Goal: Information Seeking & Learning: Learn about a topic

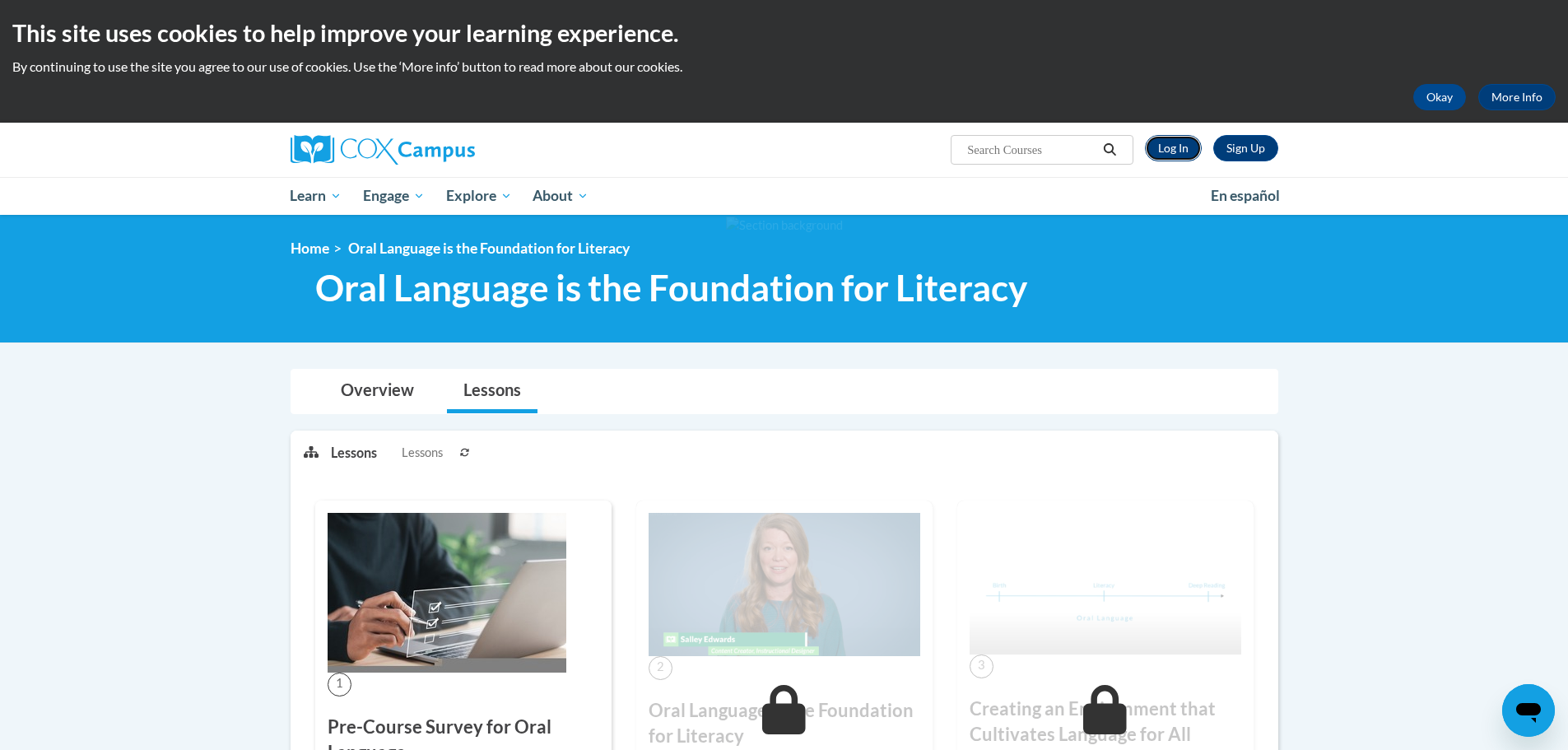
click at [1168, 142] on link "Log In" at bounding box center [1173, 147] width 56 height 26
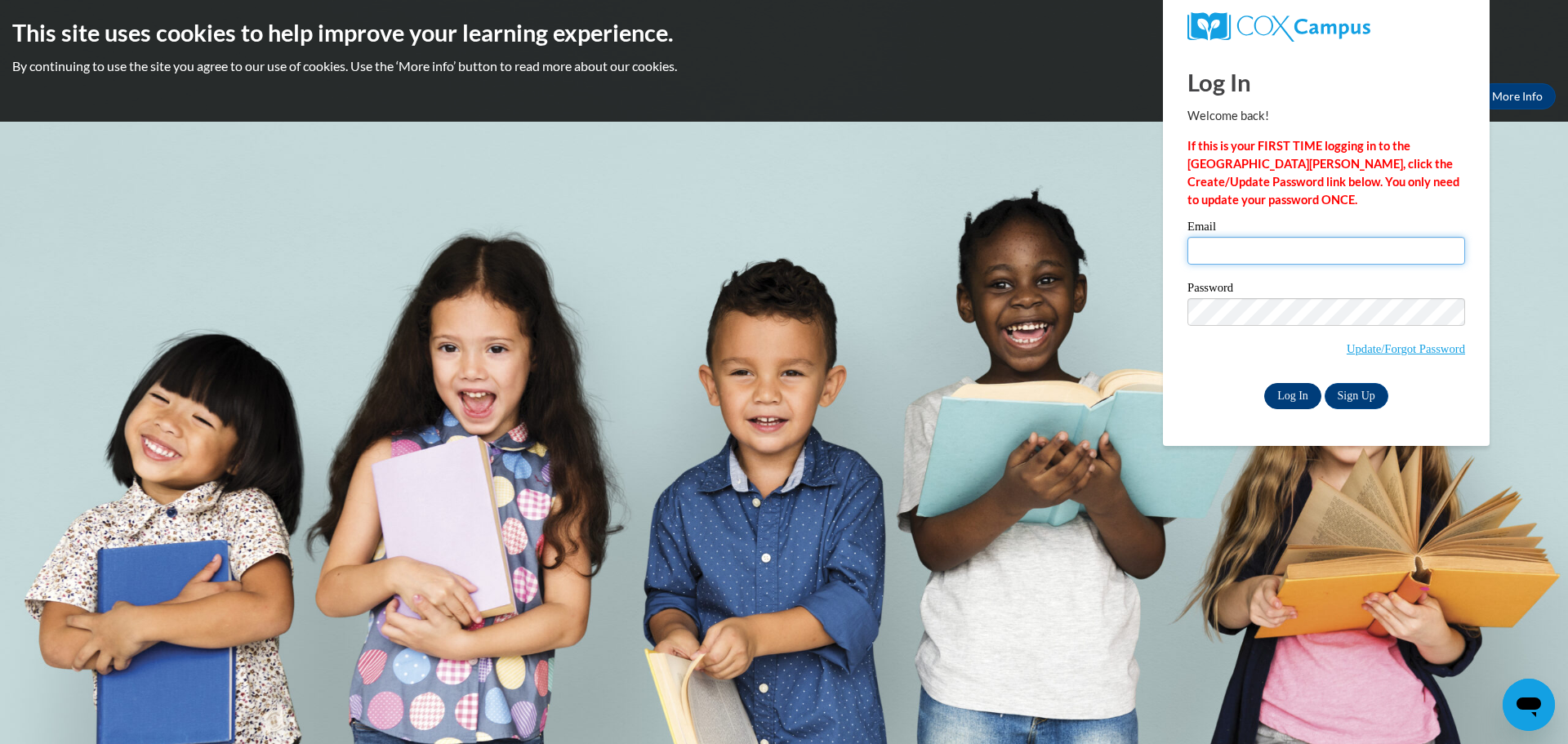
type input "[PERSON_NAME][EMAIL_ADDRESS][PERSON_NAME][DOMAIN_NAME]"
click at [1299, 395] on input "Log In" at bounding box center [1293, 395] width 57 height 26
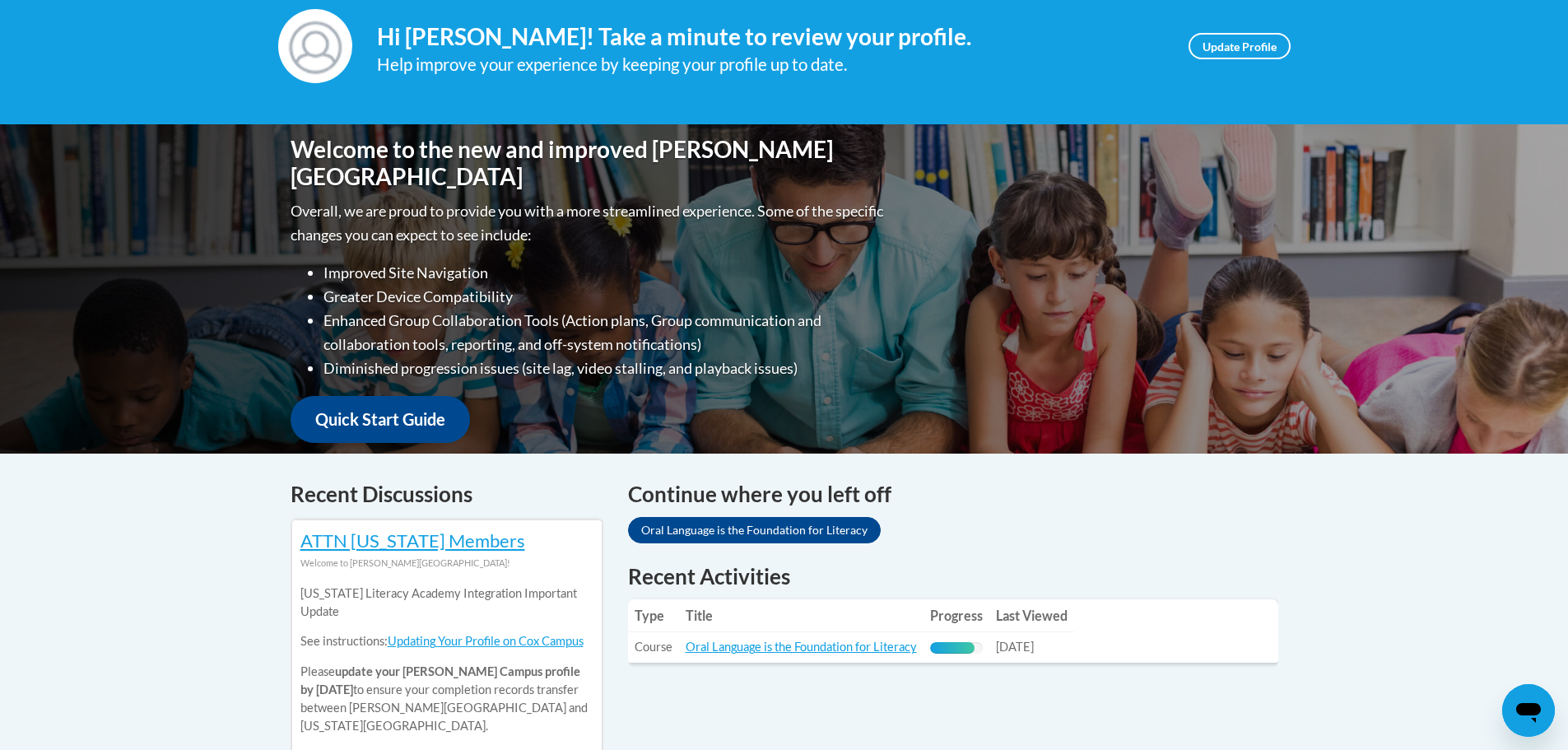
scroll to position [411, 0]
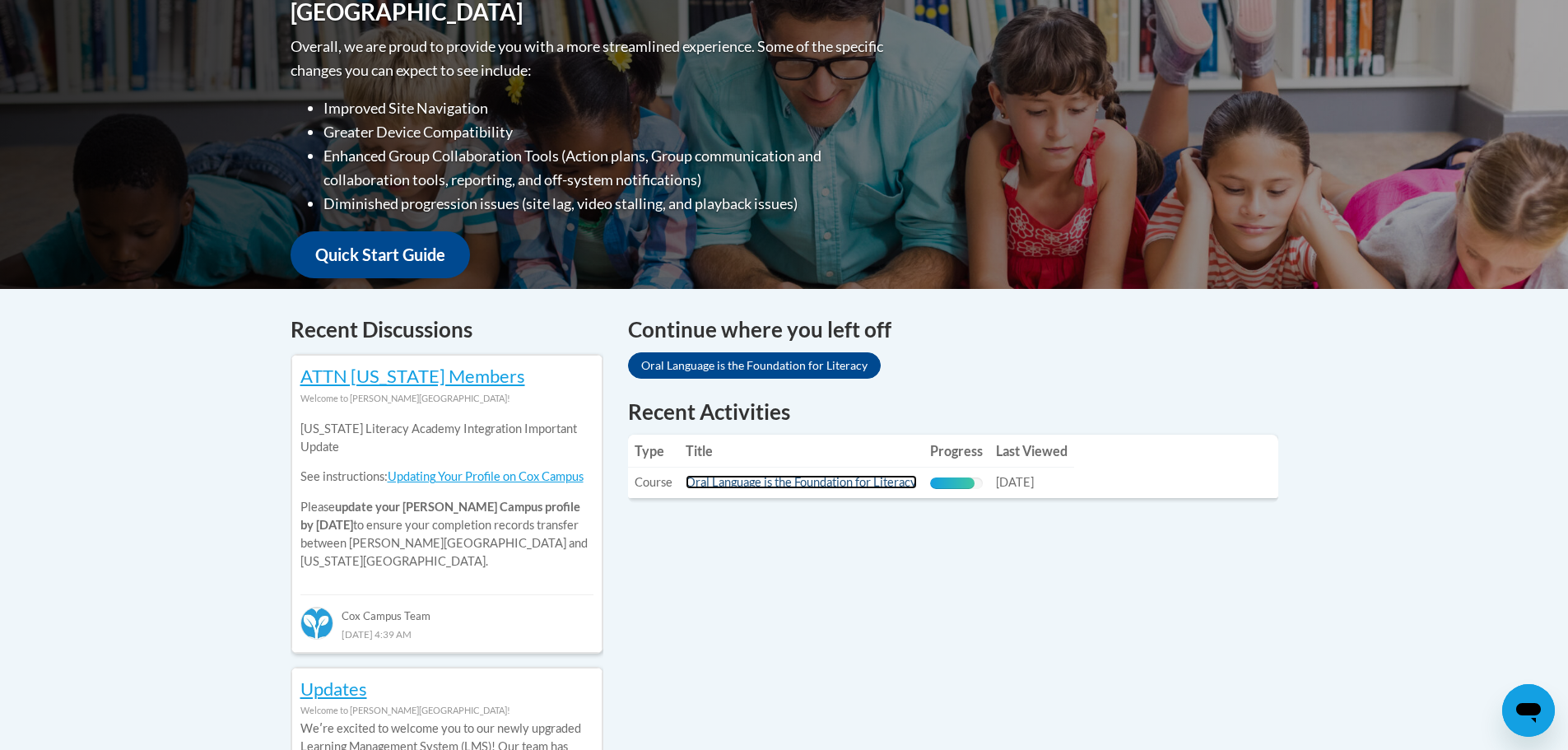
click at [829, 481] on link "Oral Language is the Foundation for Literacy" at bounding box center [801, 481] width 231 height 14
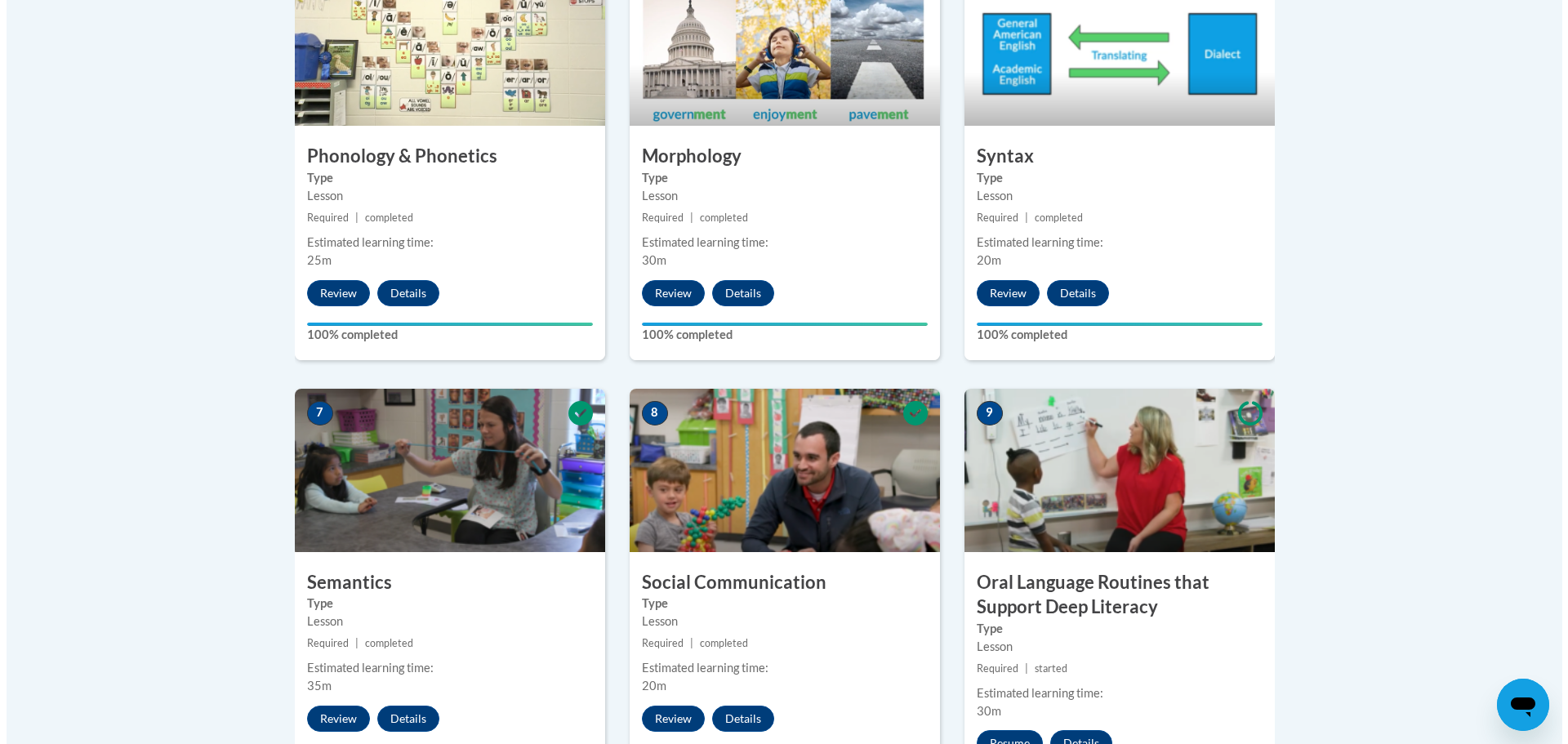
scroll to position [1470, 0]
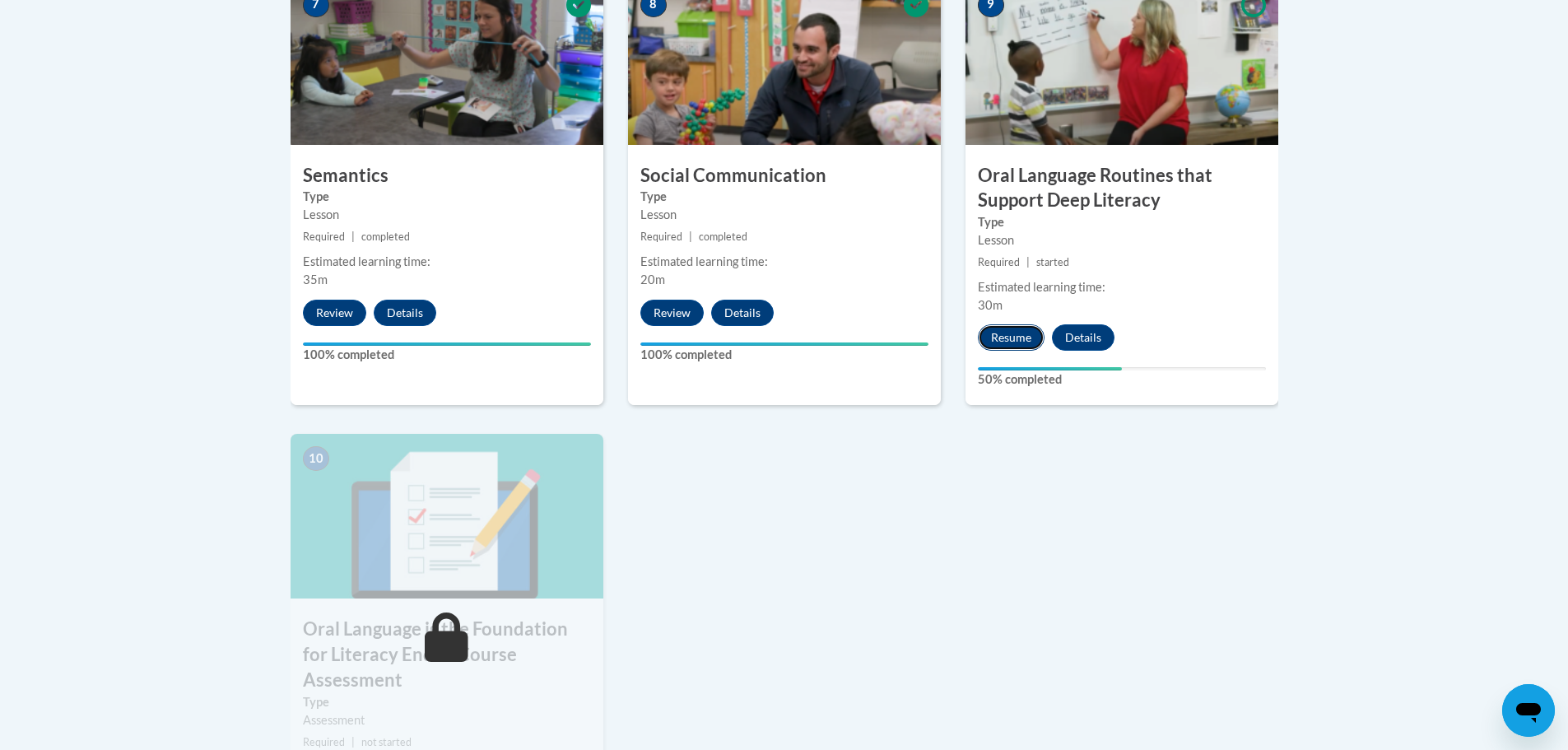
click at [1017, 329] on button "Resume" at bounding box center [1010, 337] width 66 height 26
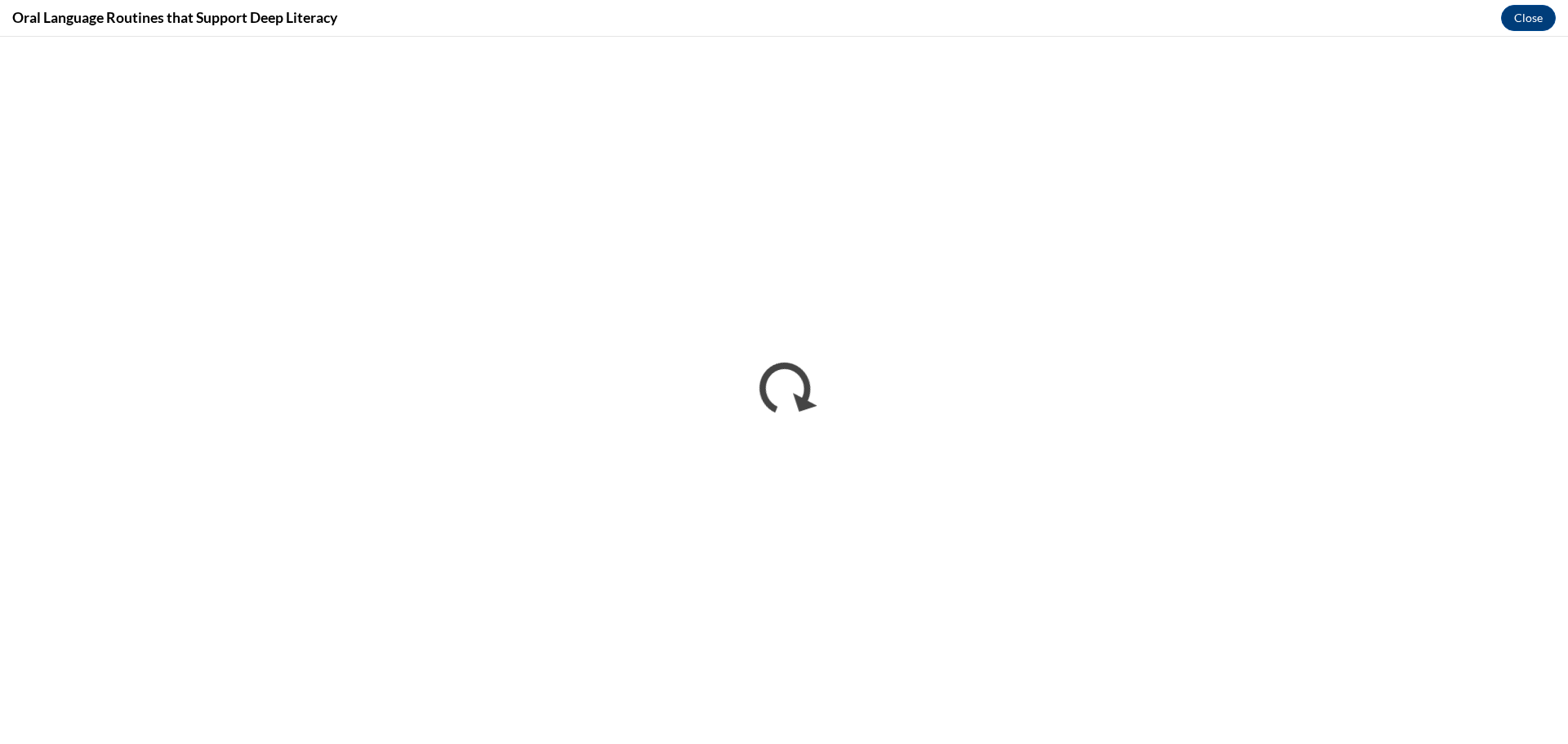
scroll to position [0, 0]
